Goal: Navigation & Orientation: Find specific page/section

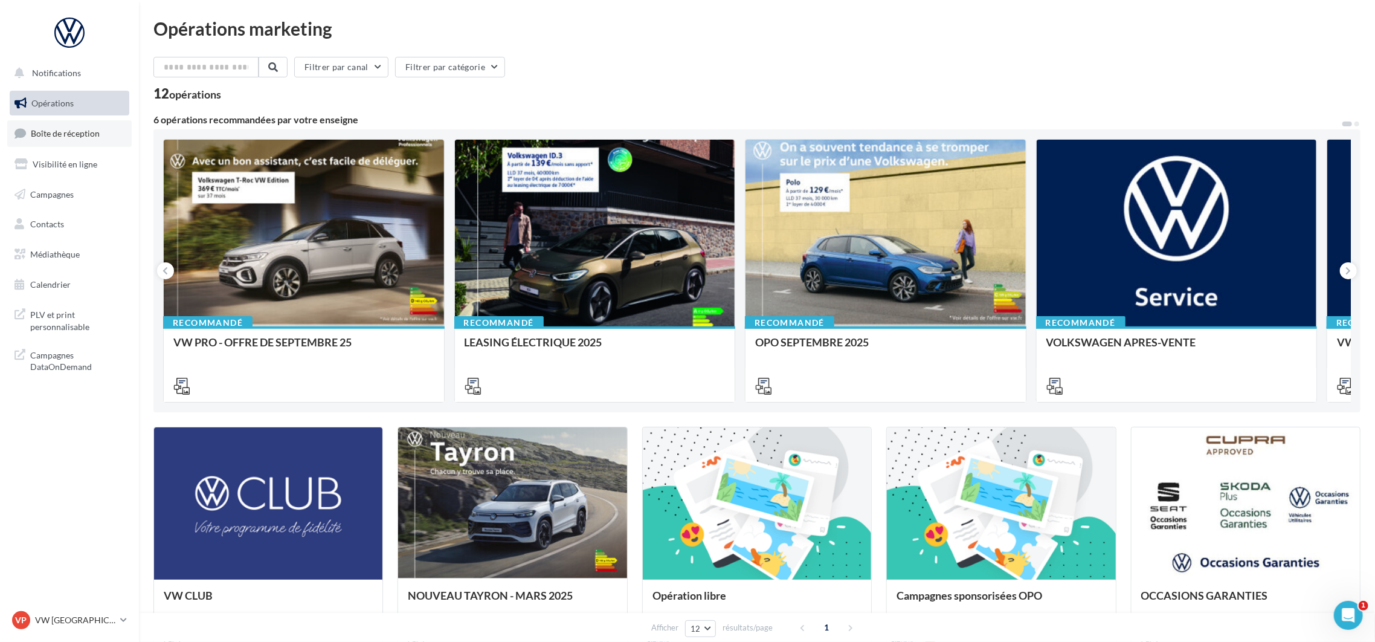
click at [70, 136] on span "Boîte de réception" at bounding box center [65, 133] width 69 height 10
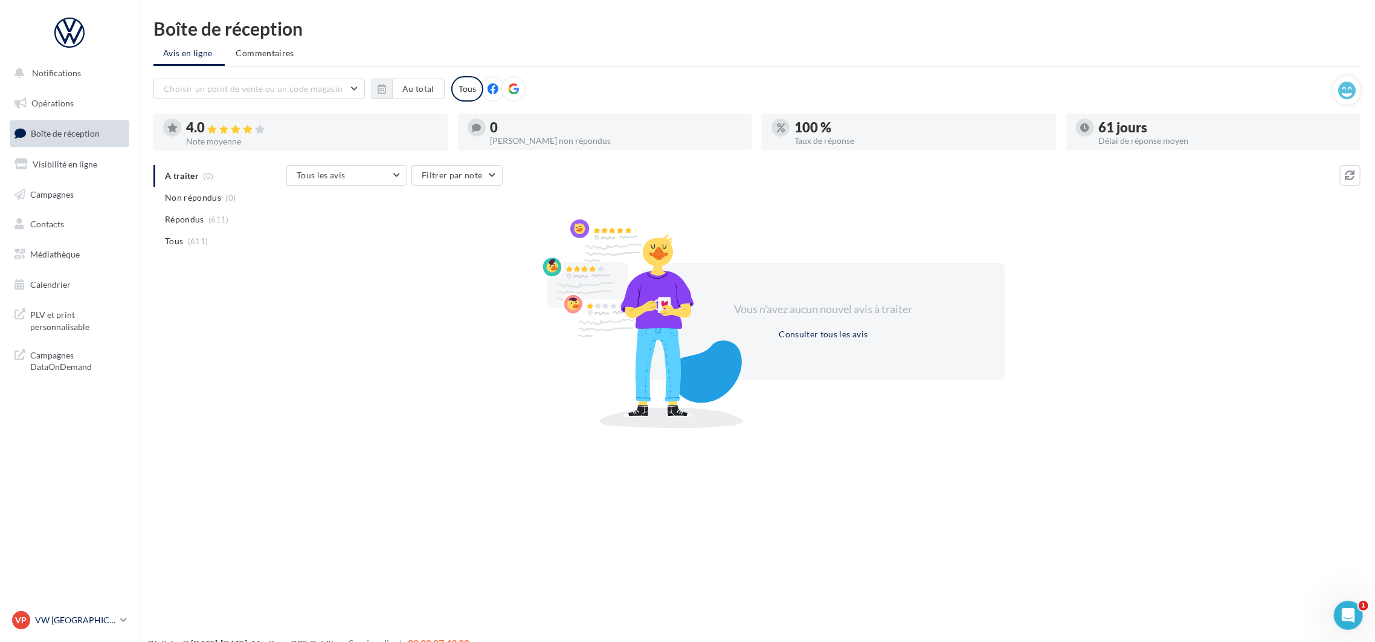
click at [68, 618] on p "VW [GEOGRAPHIC_DATA] 20" at bounding box center [75, 620] width 80 height 12
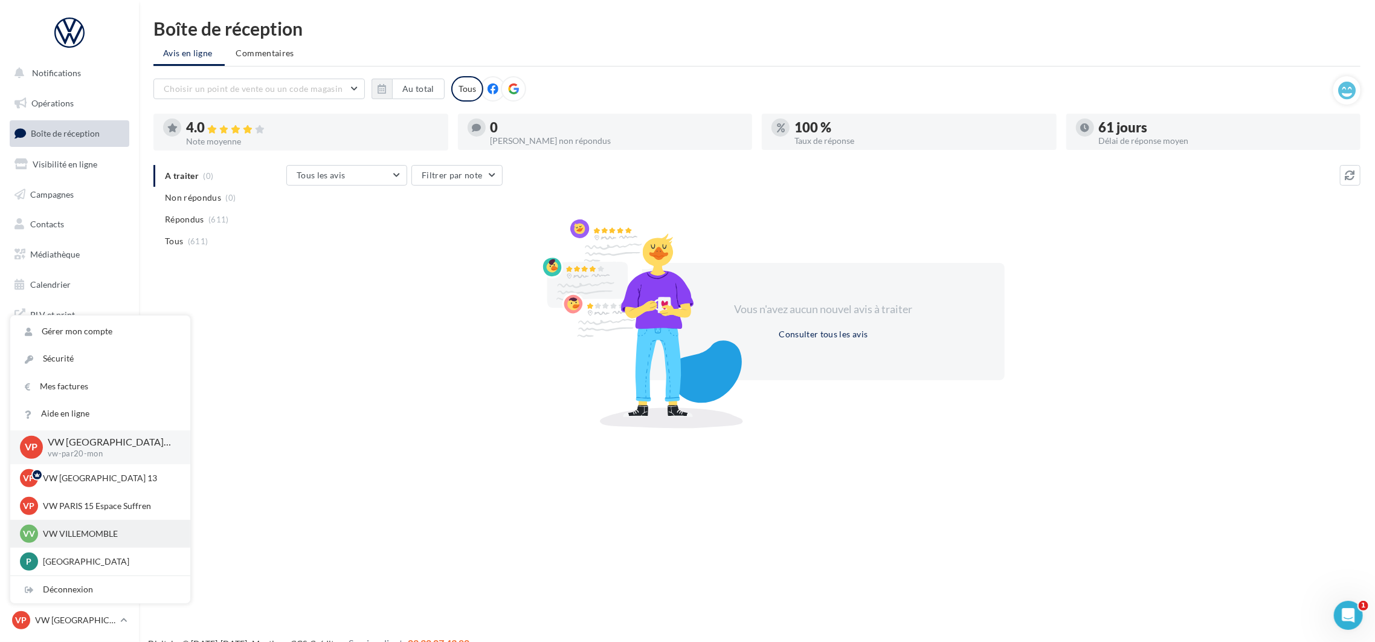
click at [103, 525] on div "VV VW VILLEMOMBLE vw-vil-mon" at bounding box center [100, 534] width 161 height 18
